Goal: Use online tool/utility: Utilize a website feature to perform a specific function

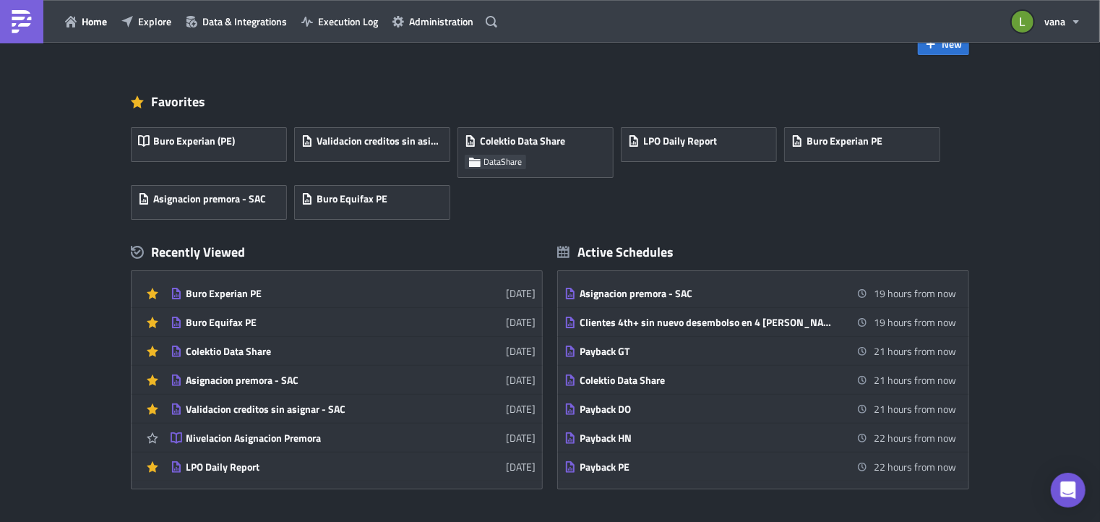
scroll to position [43, 0]
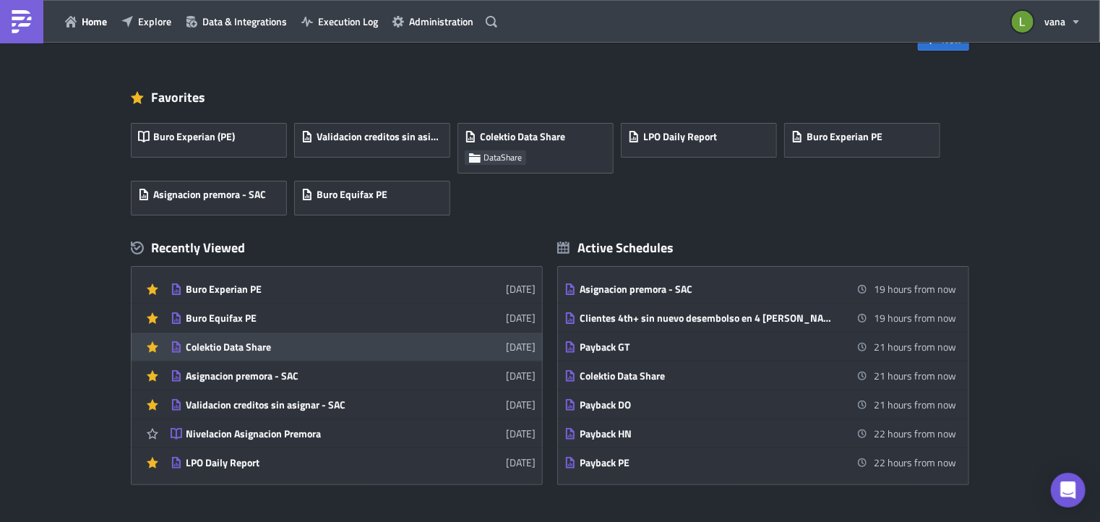
click at [269, 350] on div "Colektio Data Share" at bounding box center [312, 347] width 253 height 13
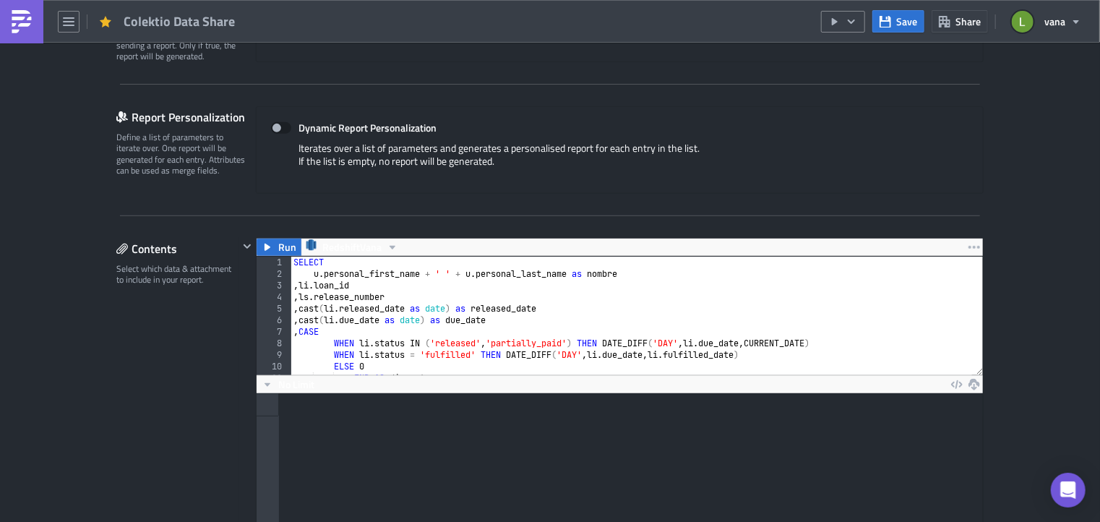
scroll to position [272, 0]
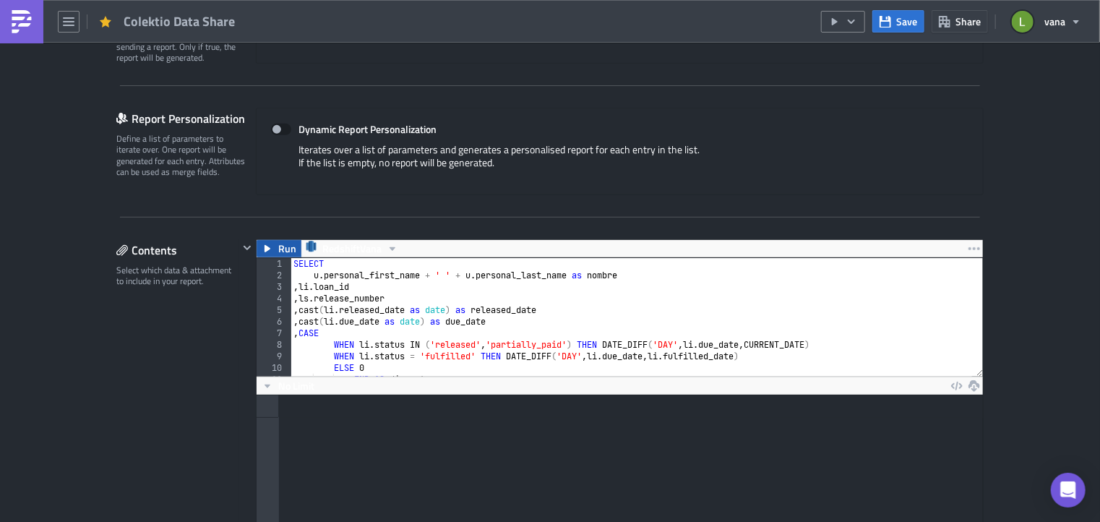
click at [278, 244] on span "Run" at bounding box center [287, 248] width 18 height 17
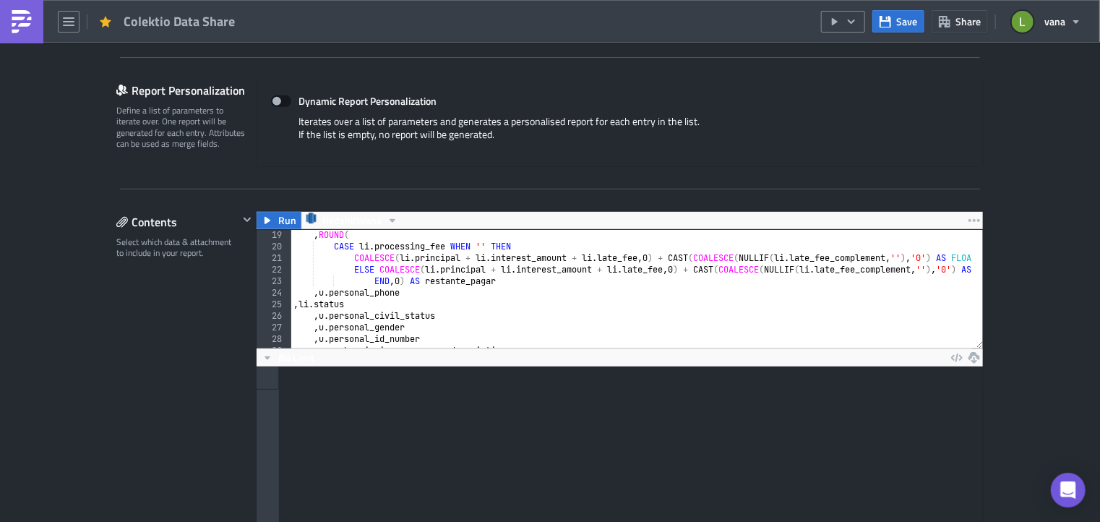
scroll to position [318, 0]
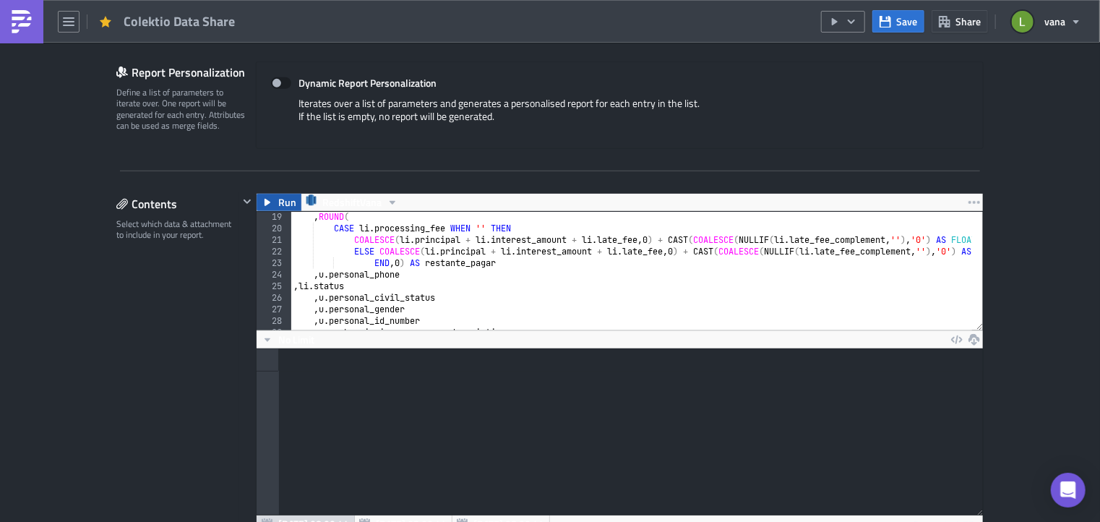
click at [267, 201] on icon "button" at bounding box center [268, 203] width 12 height 12
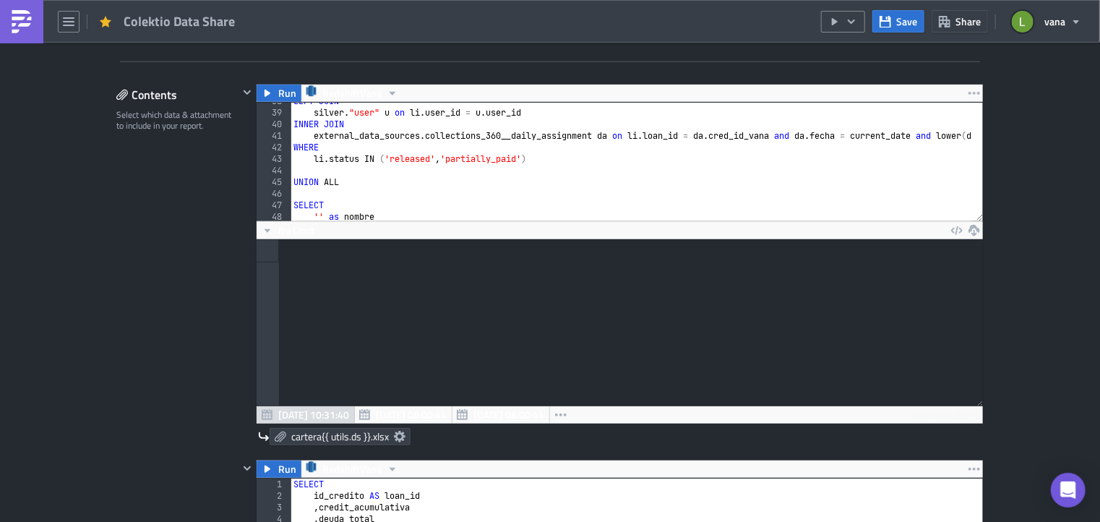
scroll to position [425, 0]
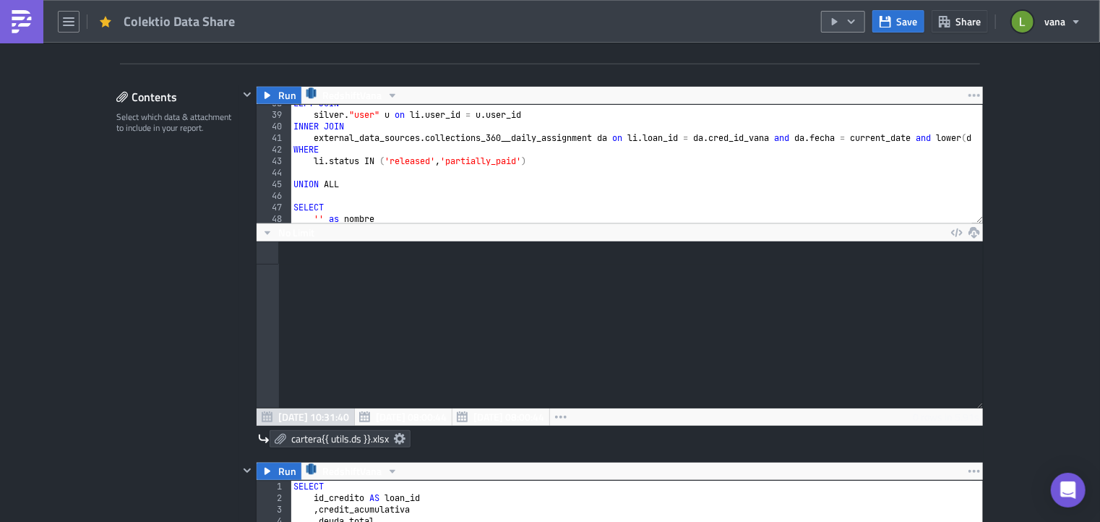
click at [856, 17] on icon "button" at bounding box center [852, 22] width 12 height 12
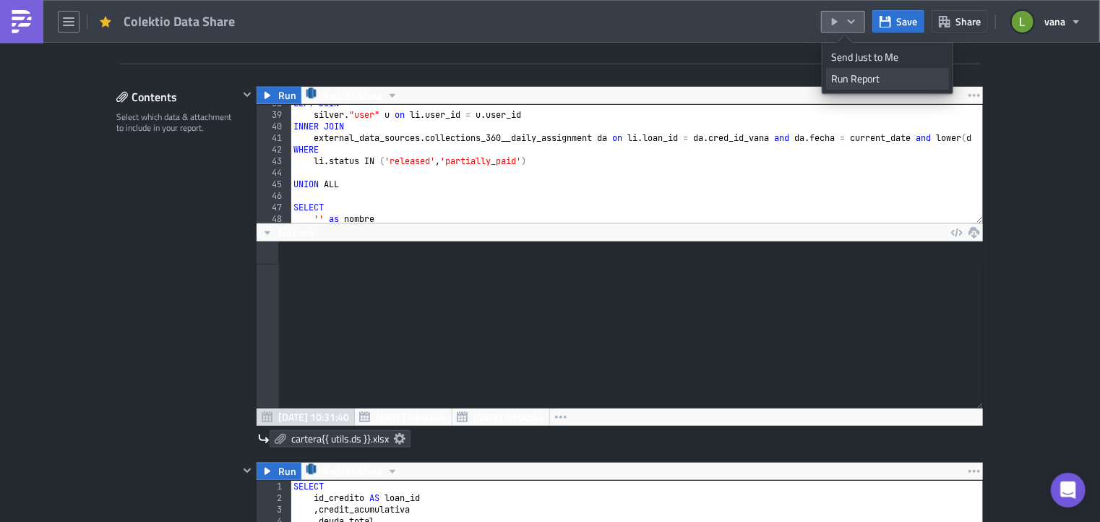
click at [849, 79] on div "Run Report" at bounding box center [887, 79] width 113 height 14
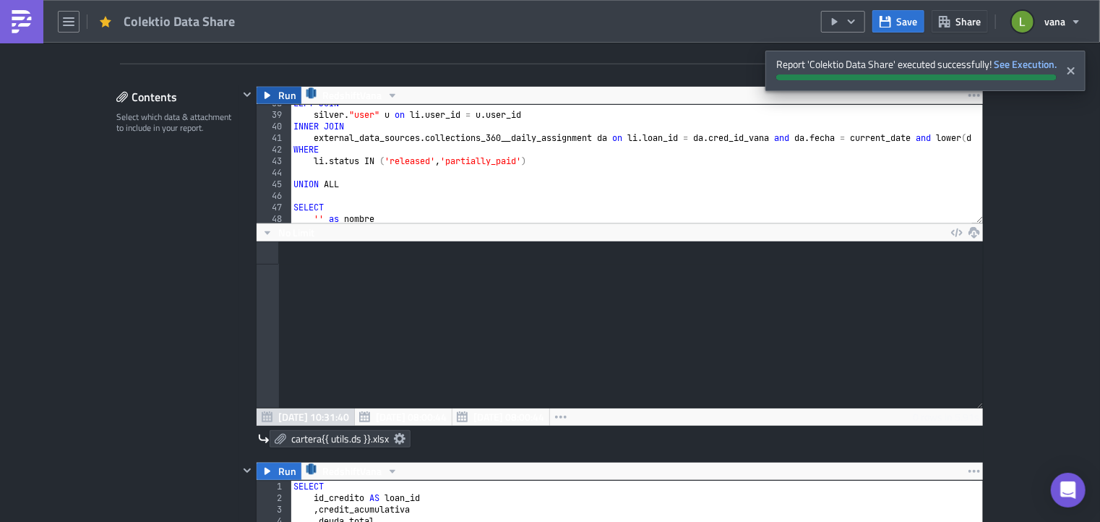
click at [270, 98] on button "Run" at bounding box center [279, 95] width 45 height 17
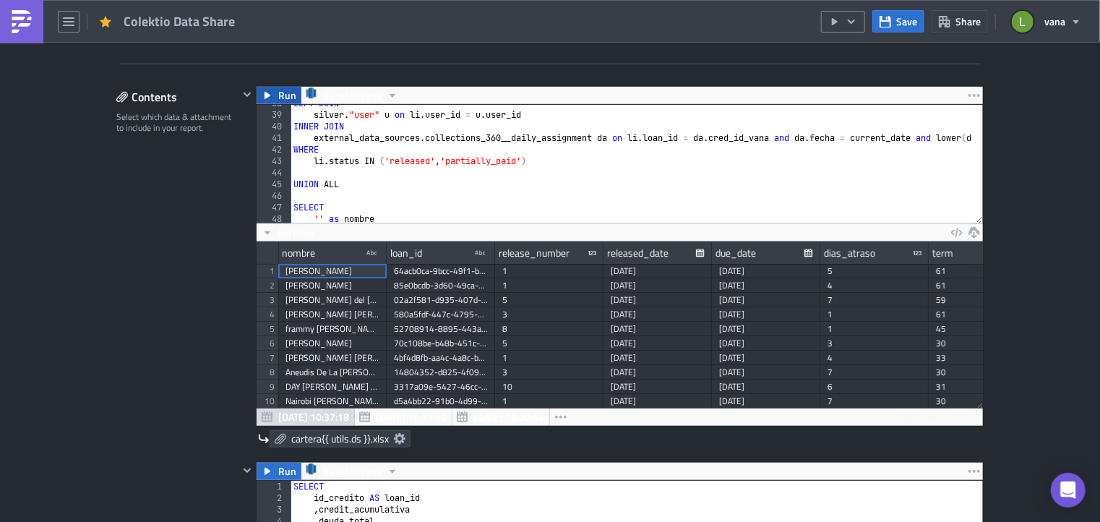
scroll to position [166, 727]
